Goal: Task Accomplishment & Management: Use online tool/utility

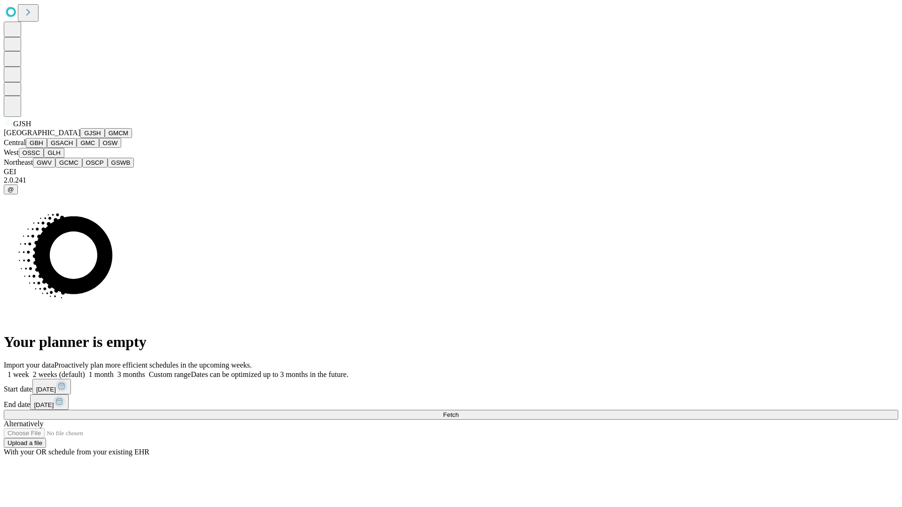
click at [80, 138] on button "GJSH" at bounding box center [92, 133] width 24 height 10
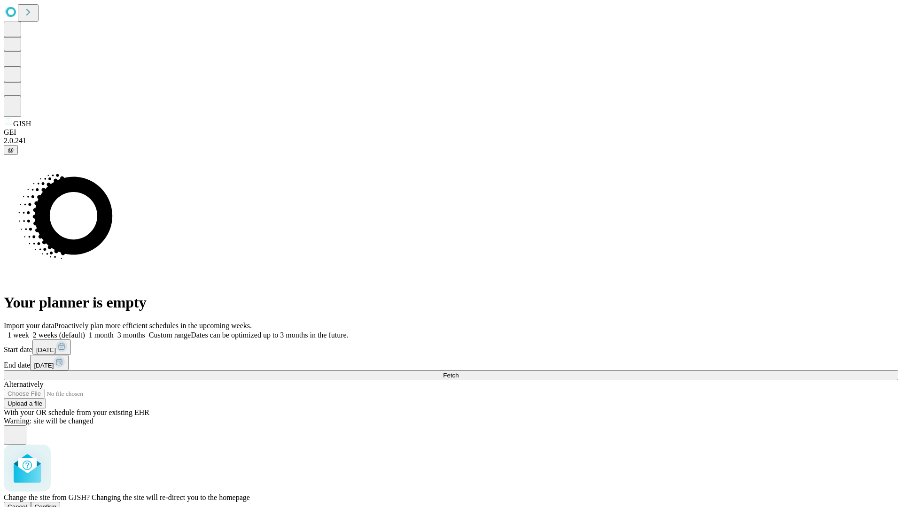
click at [57, 504] on span "Confirm" at bounding box center [46, 507] width 22 height 7
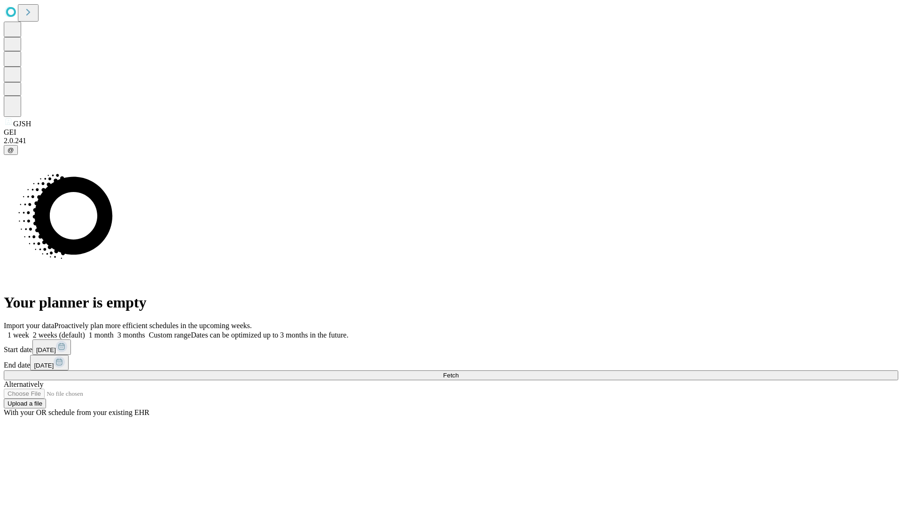
click at [114, 331] on label "1 month" at bounding box center [99, 335] width 29 height 8
click at [459, 372] on span "Fetch" at bounding box center [451, 375] width 16 height 7
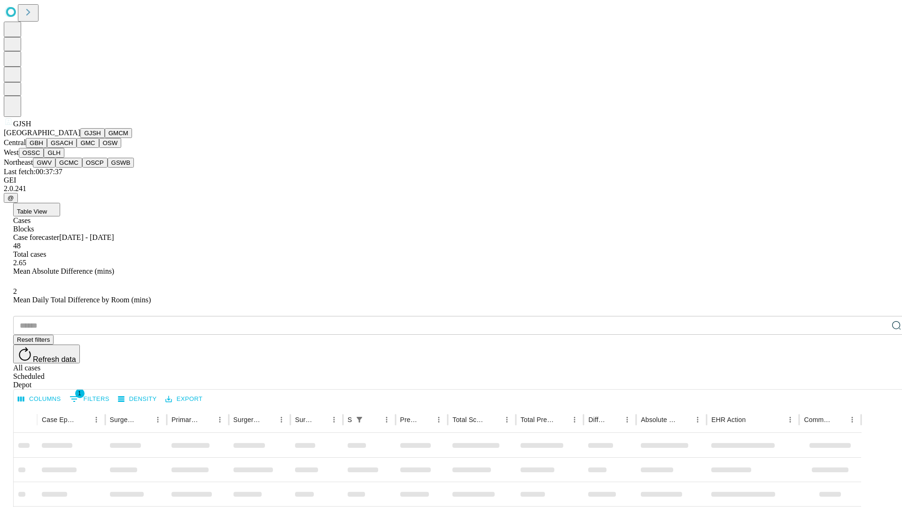
click at [105, 138] on button "GMCM" at bounding box center [118, 133] width 27 height 10
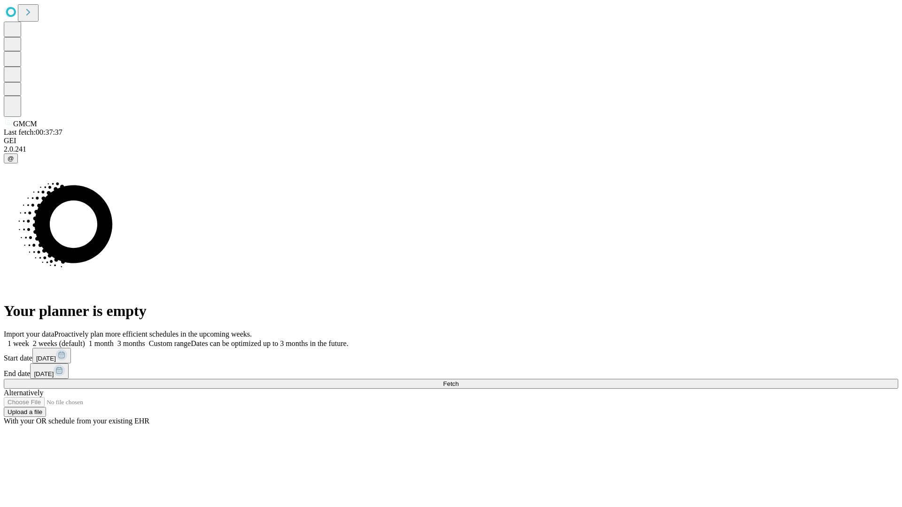
click at [114, 340] on label "1 month" at bounding box center [99, 344] width 29 height 8
click at [459, 381] on span "Fetch" at bounding box center [451, 384] width 16 height 7
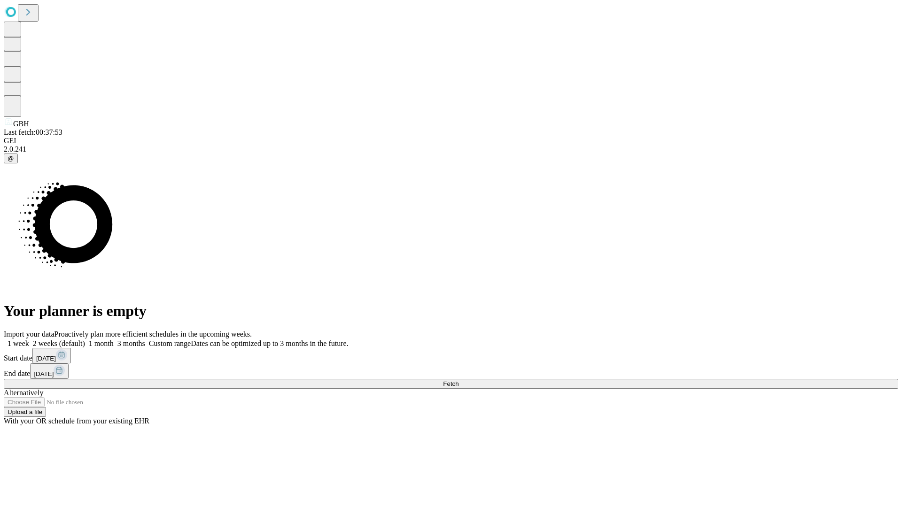
click at [114, 340] on label "1 month" at bounding box center [99, 344] width 29 height 8
click at [459, 381] on span "Fetch" at bounding box center [451, 384] width 16 height 7
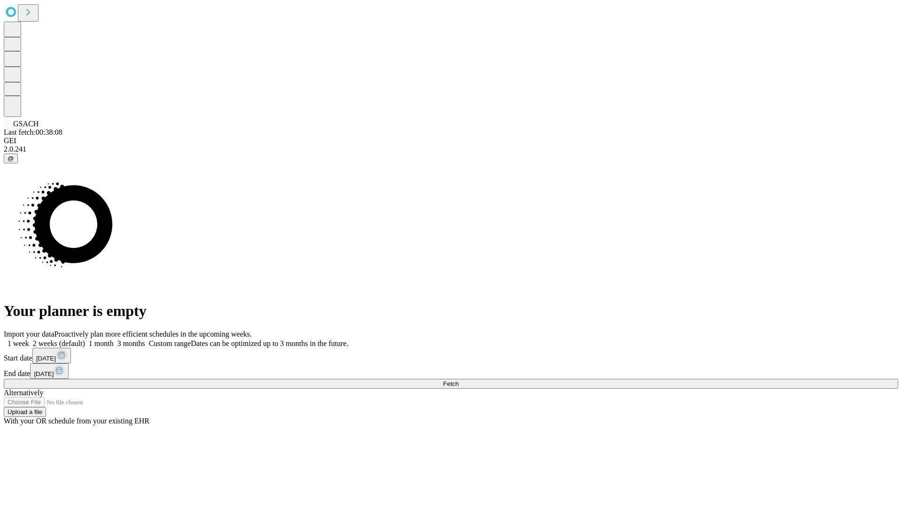
click at [114, 340] on label "1 month" at bounding box center [99, 344] width 29 height 8
click at [459, 381] on span "Fetch" at bounding box center [451, 384] width 16 height 7
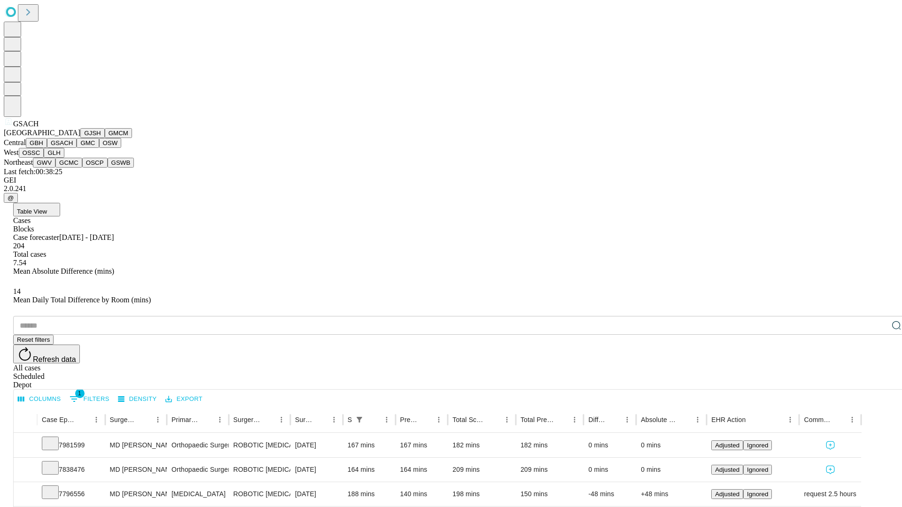
click at [77, 148] on button "GMC" at bounding box center [88, 143] width 22 height 10
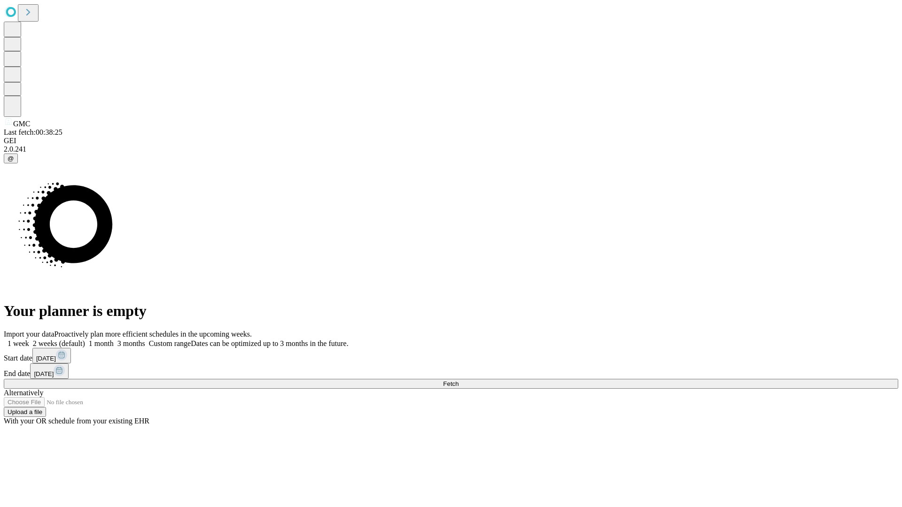
click at [114, 340] on label "1 month" at bounding box center [99, 344] width 29 height 8
click at [459, 381] on span "Fetch" at bounding box center [451, 384] width 16 height 7
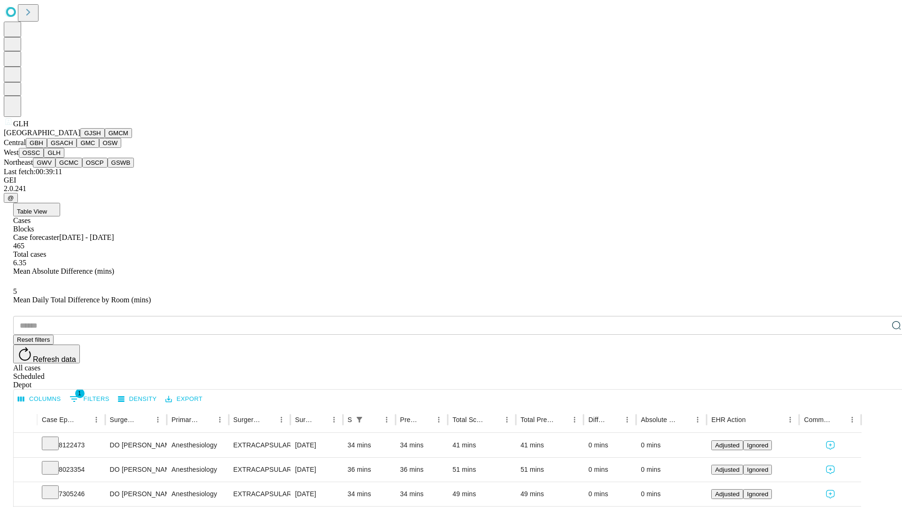
click at [55, 168] on button "GWV" at bounding box center [44, 163] width 23 height 10
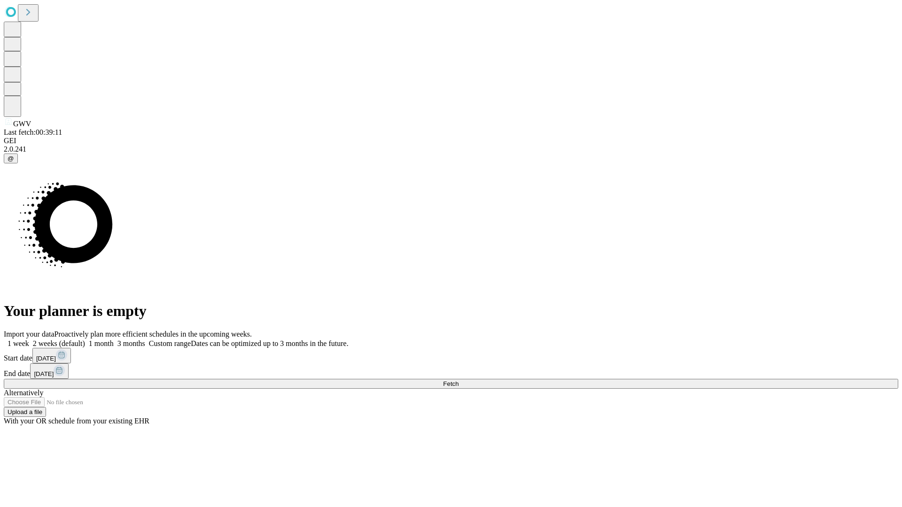
click at [114, 340] on label "1 month" at bounding box center [99, 344] width 29 height 8
click at [459, 381] on span "Fetch" at bounding box center [451, 384] width 16 height 7
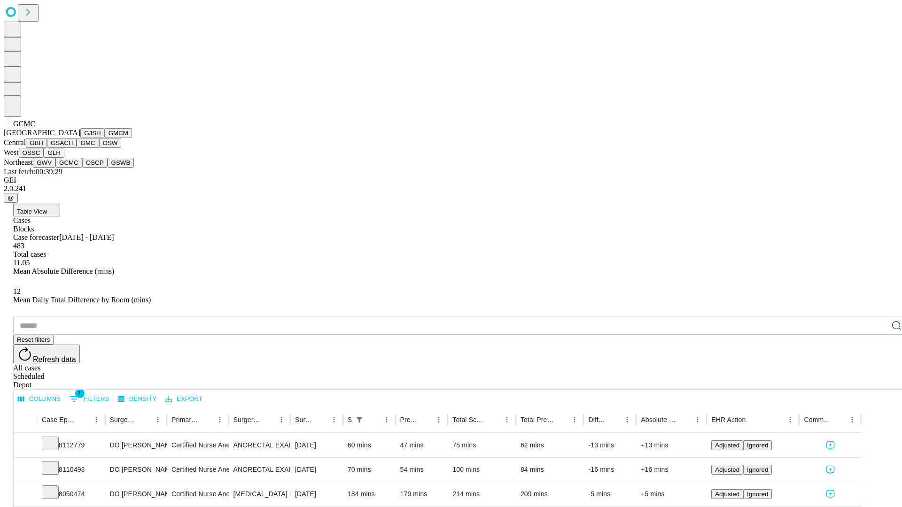
click at [82, 168] on button "OSCP" at bounding box center [94, 163] width 25 height 10
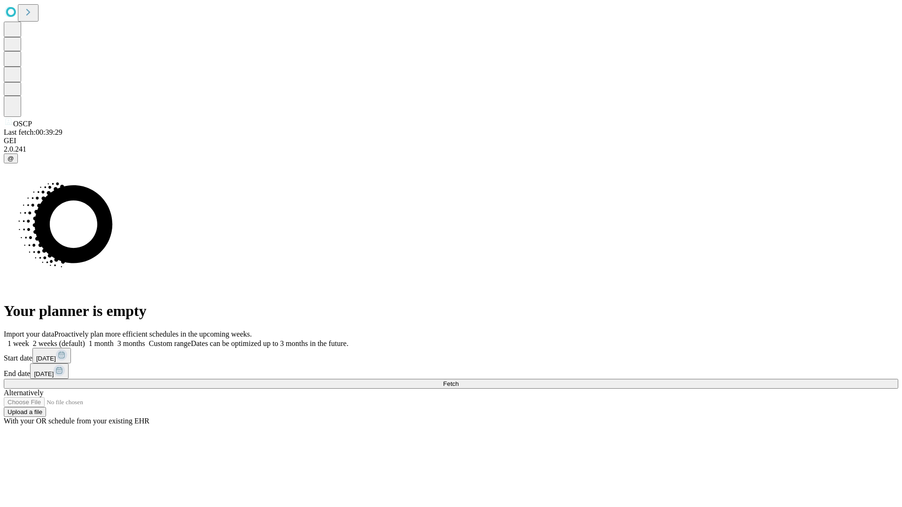
click at [114, 340] on label "1 month" at bounding box center [99, 344] width 29 height 8
click at [459, 381] on span "Fetch" at bounding box center [451, 384] width 16 height 7
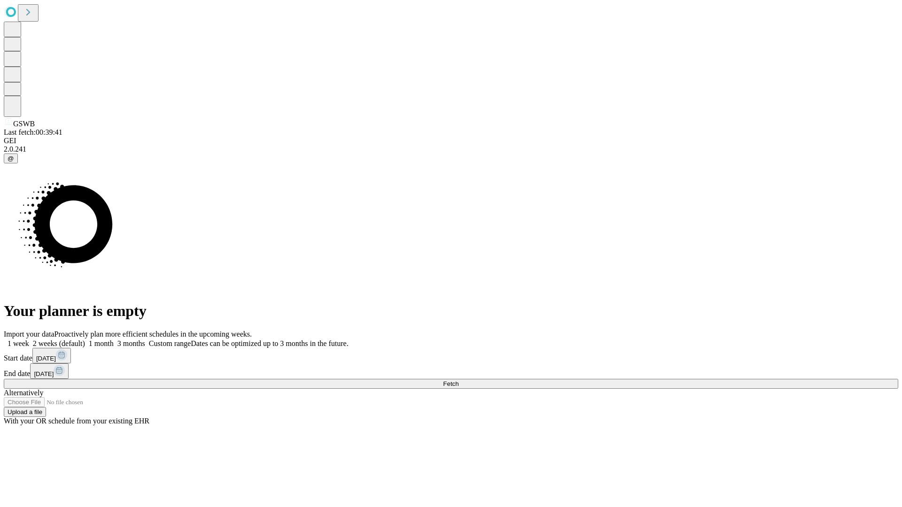
click at [114, 340] on label "1 month" at bounding box center [99, 344] width 29 height 8
click at [459, 381] on span "Fetch" at bounding box center [451, 384] width 16 height 7
